Goal: Navigation & Orientation: Understand site structure

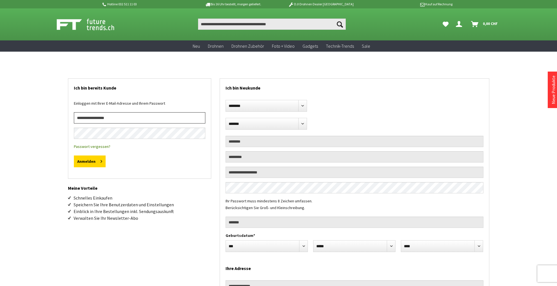
type input "**********"
click at [89, 162] on button "Anmelden" at bounding box center [90, 162] width 32 height 12
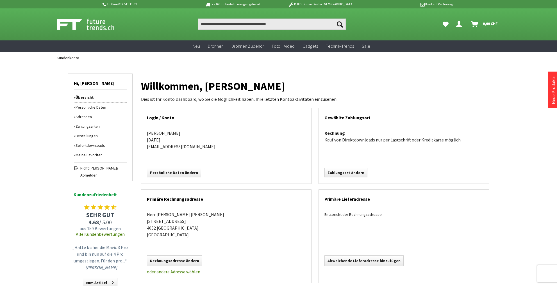
click at [82, 126] on link "Zahlungsarten" at bounding box center [100, 127] width 53 height 10
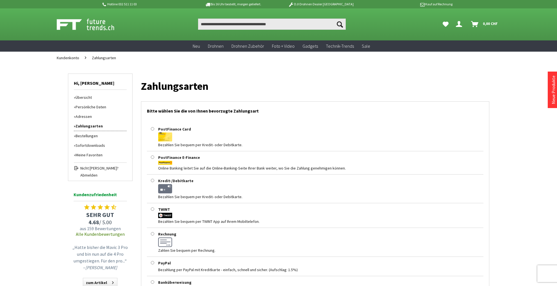
click at [96, 146] on link "Sofortdownloads" at bounding box center [100, 146] width 53 height 10
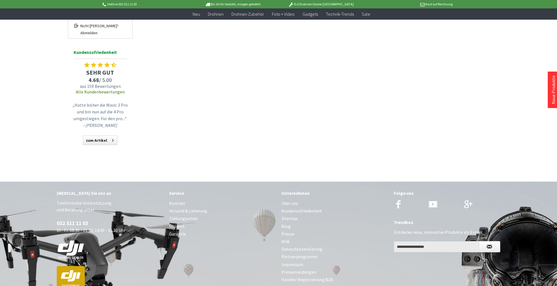
scroll to position [132, 0]
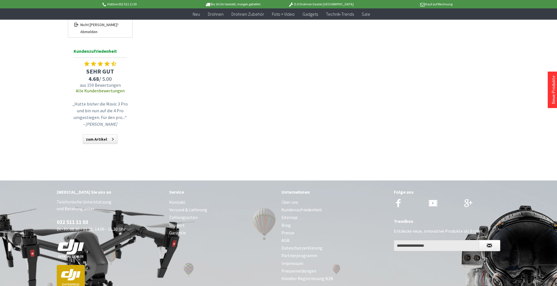
click at [106, 91] on link "Alle Kundenbewertungen" at bounding box center [100, 91] width 49 height 6
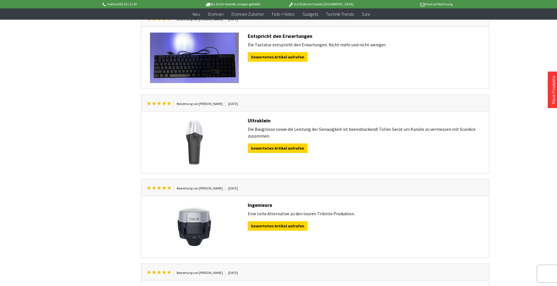
scroll to position [740, 0]
